Goal: Navigation & Orientation: Find specific page/section

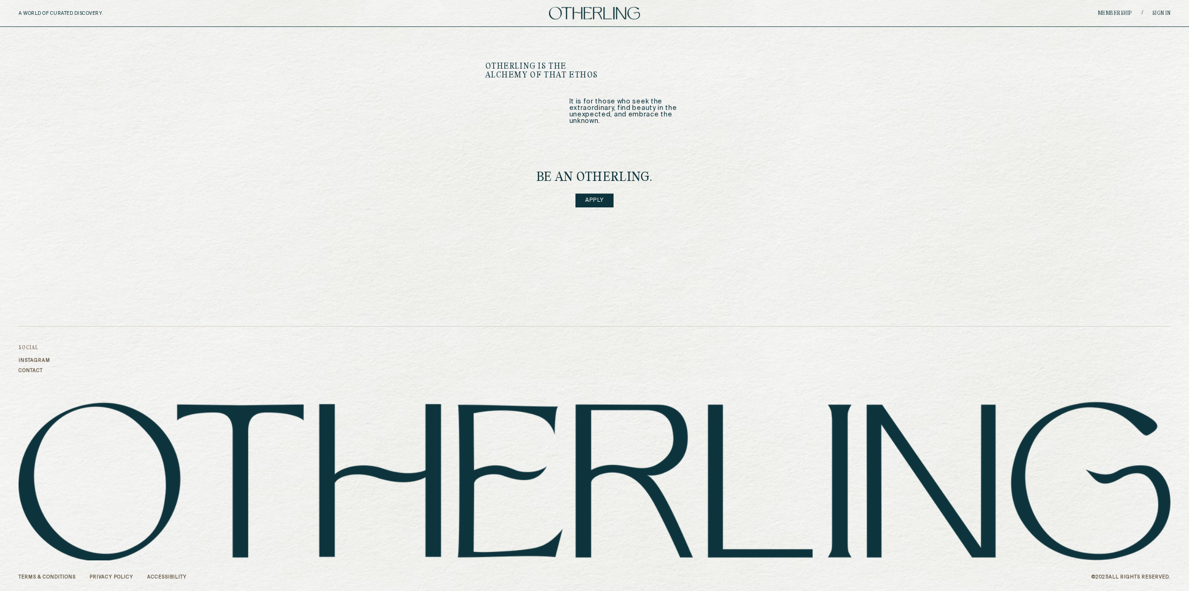
scroll to position [1146, 0]
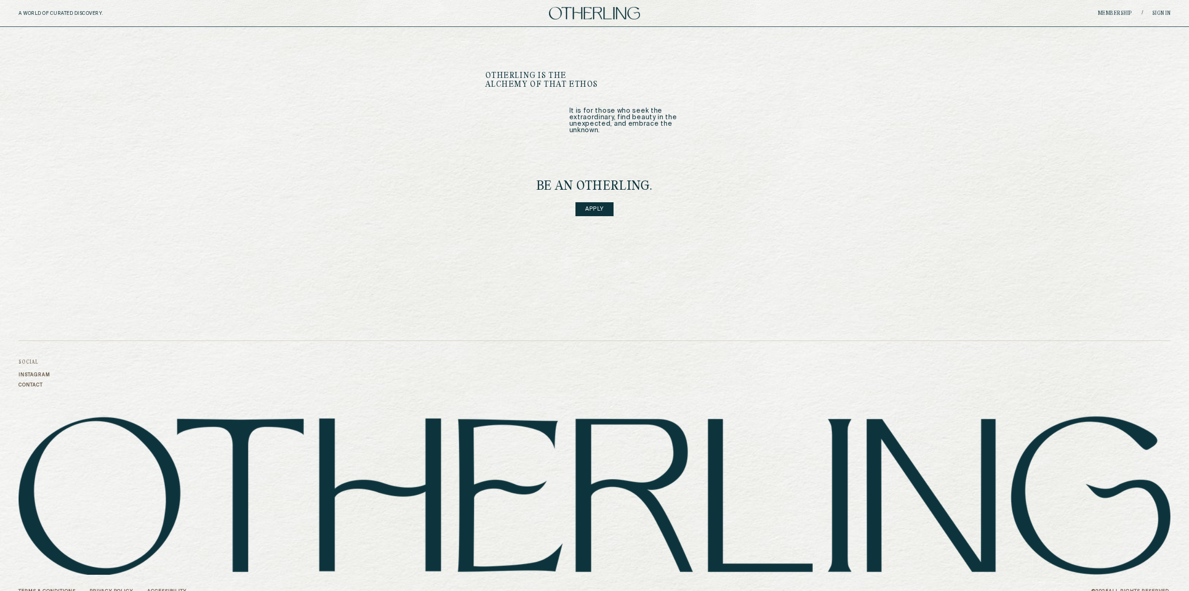
click at [166, 589] on link "Accessibility" at bounding box center [166, 592] width 39 height 6
click at [176, 589] on link "Accessibility" at bounding box center [166, 592] width 39 height 6
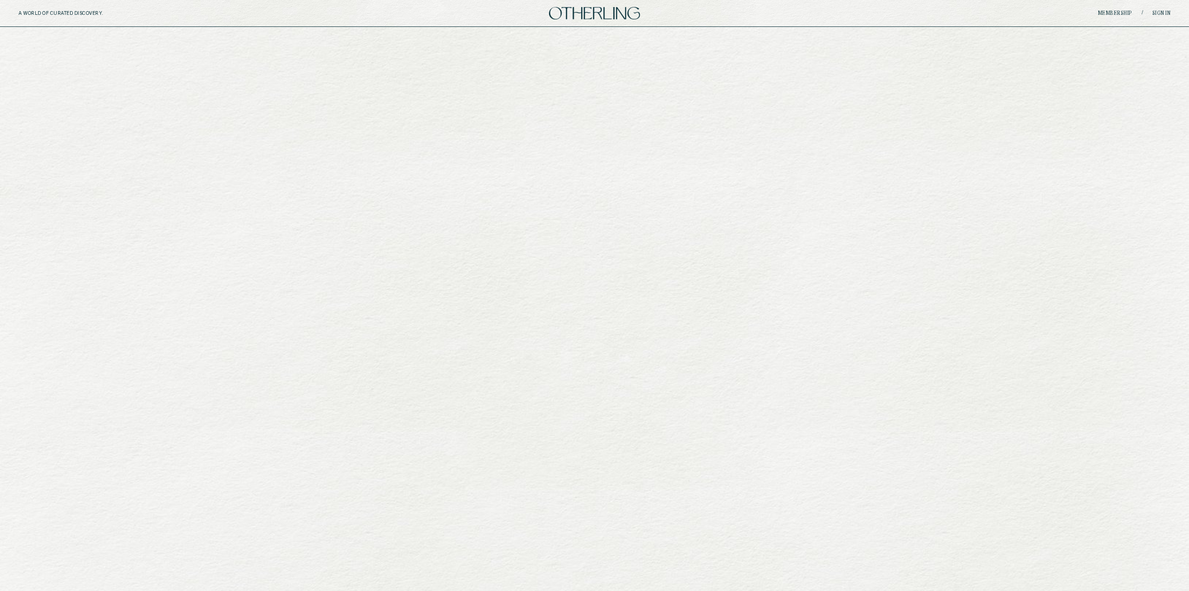
scroll to position [1146, 0]
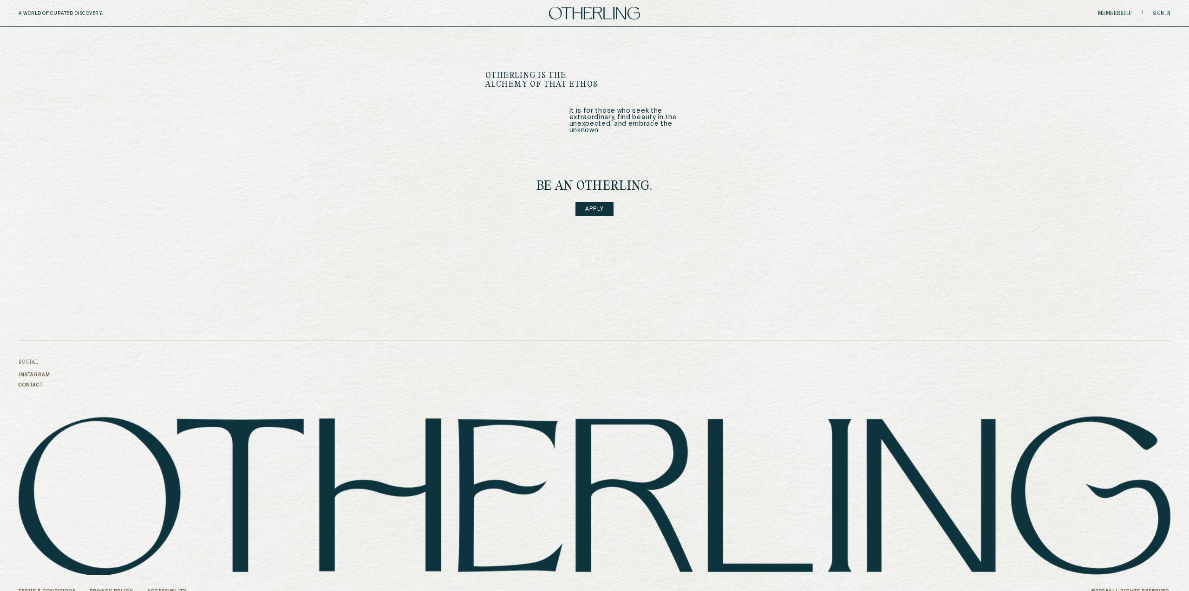
click at [164, 589] on link "Accessibility" at bounding box center [166, 592] width 39 height 6
click at [114, 589] on link "Privacy Policy" at bounding box center [112, 592] width 44 height 6
